Goal: Navigation & Orientation: Go to known website

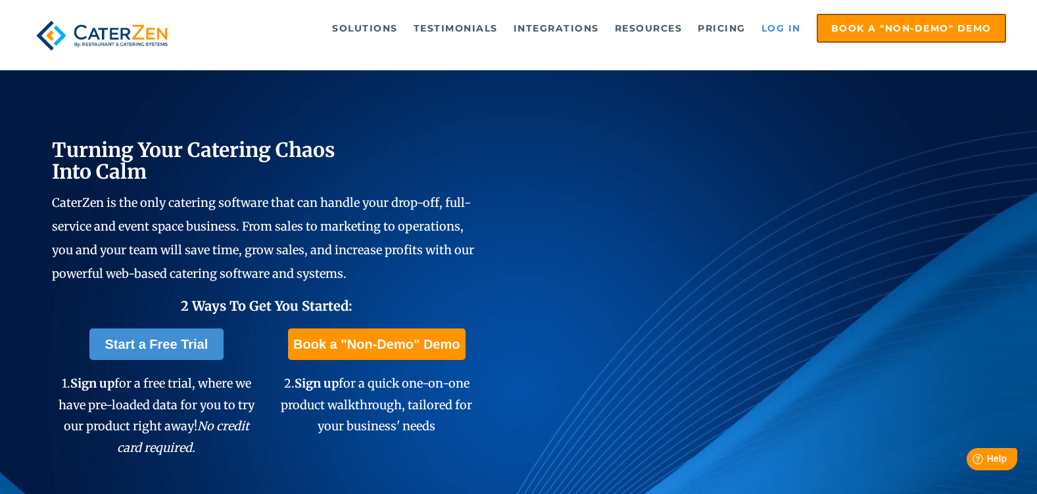
click at [784, 26] on link "Log in" at bounding box center [781, 28] width 53 height 26
click at [778, 30] on link "Log in" at bounding box center [781, 28] width 53 height 26
click at [775, 29] on link "Log in" at bounding box center [781, 28] width 53 height 26
drag, startPoint x: 772, startPoint y: 29, endPoint x: 771, endPoint y: 42, distance: 13.2
click at [772, 29] on link "Log in" at bounding box center [781, 28] width 53 height 26
